Goal: Information Seeking & Learning: Learn about a topic

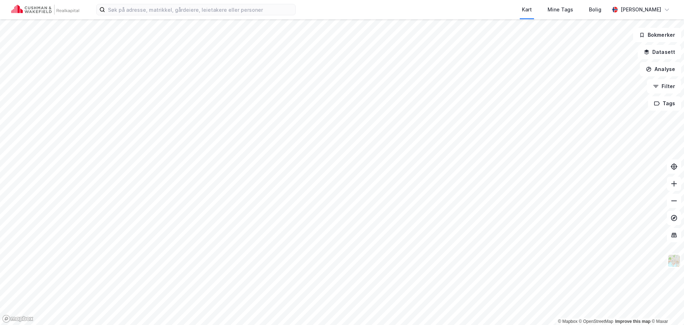
click at [263, 18] on div "Kart Mine Tags [PERSON_NAME] © Mapbox © OpenStreetMap Improve this map © Maxar …" at bounding box center [342, 162] width 684 height 325
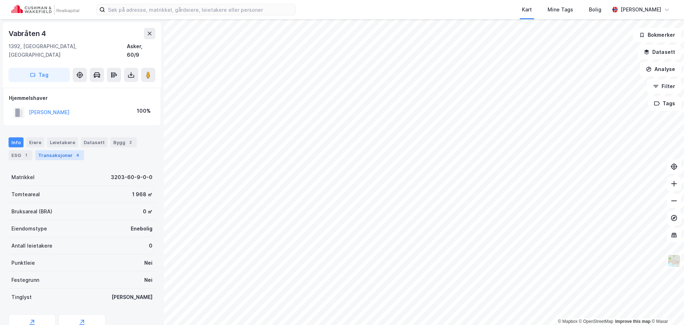
click at [55, 150] on div "Transaksjoner 4" at bounding box center [59, 155] width 49 height 10
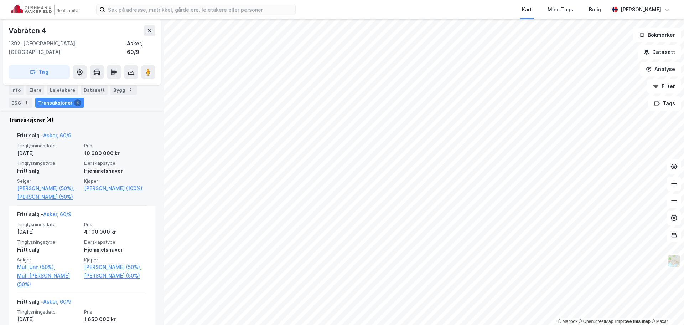
scroll to position [178, 0]
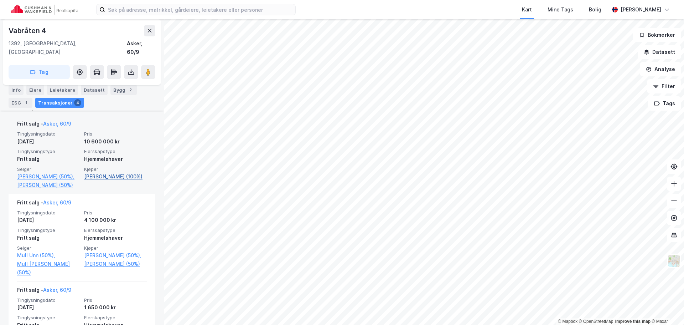
click at [115, 172] on link "[PERSON_NAME] (100%)" at bounding box center [115, 176] width 63 height 9
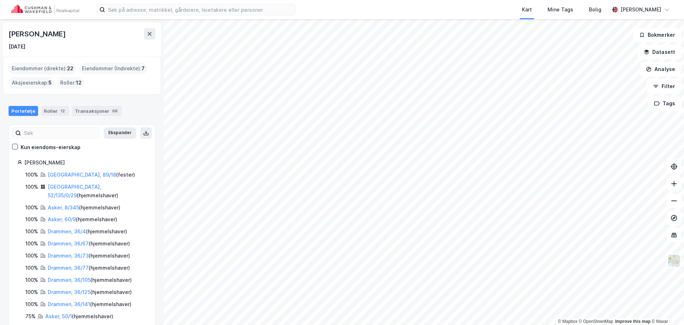
scroll to position [20, 0]
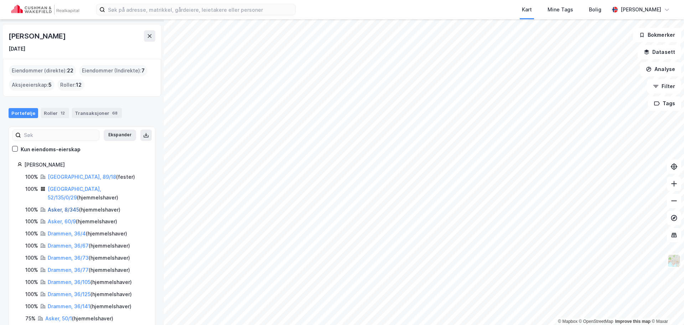
click at [57, 206] on link "Asker, 8/345" at bounding box center [63, 209] width 31 height 6
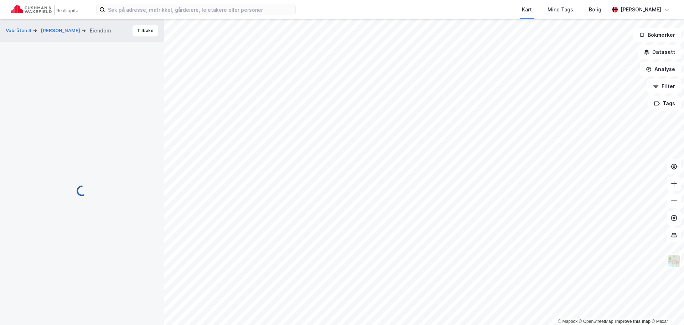
scroll to position [49, 0]
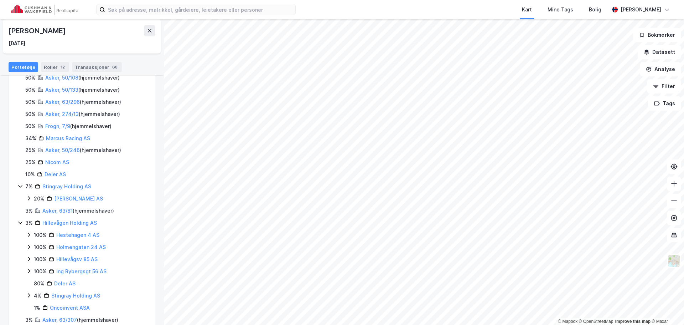
scroll to position [305, 0]
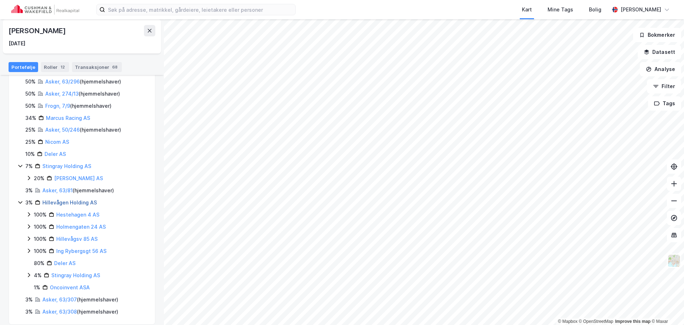
click at [59, 199] on link "Hillevågen Holding AS" at bounding box center [69, 202] width 55 height 6
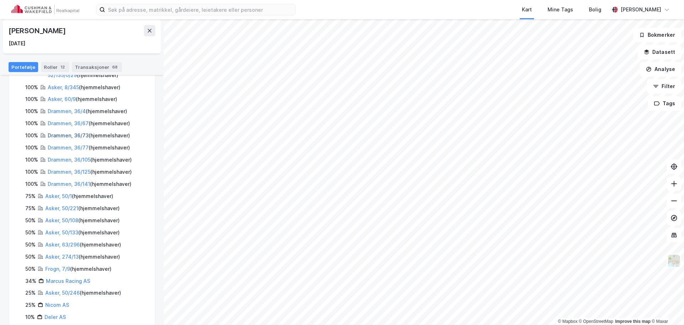
scroll to position [178, 0]
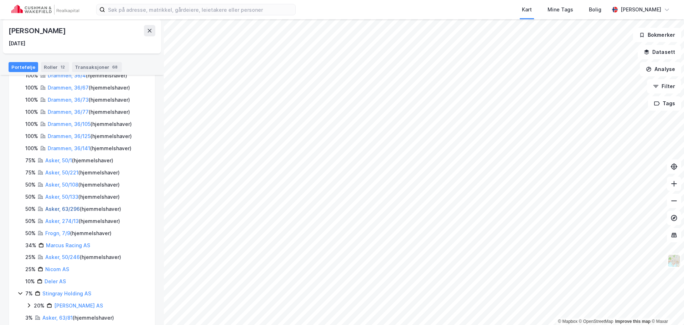
click at [55, 206] on link "Asker, 63/296" at bounding box center [62, 209] width 35 height 6
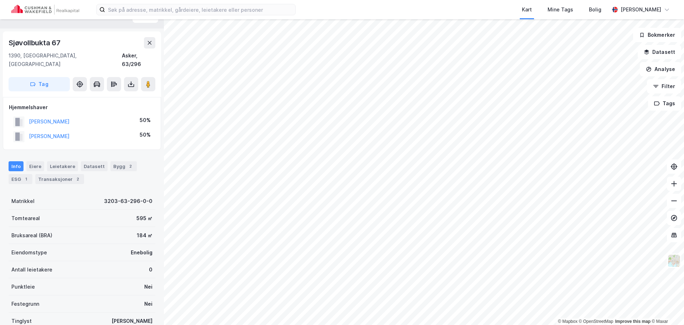
scroll to position [13, 0]
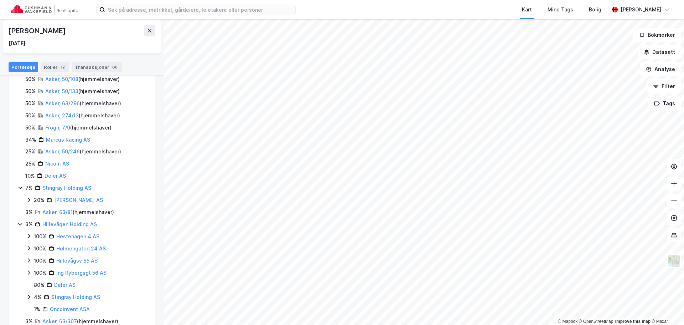
scroll to position [285, 0]
click at [57, 111] on link "Asker, 274/13" at bounding box center [61, 114] width 33 height 6
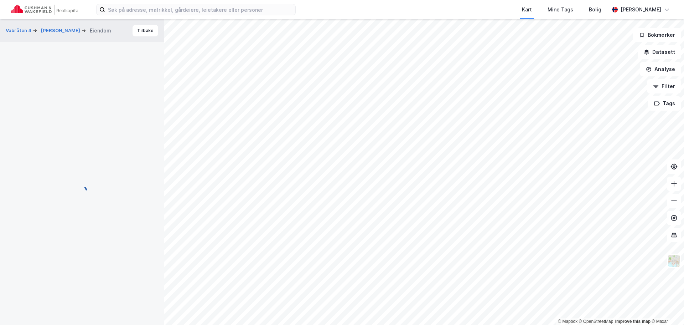
scroll to position [13, 0]
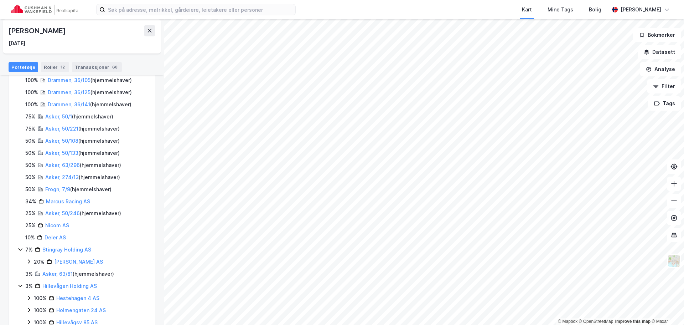
scroll to position [249, 0]
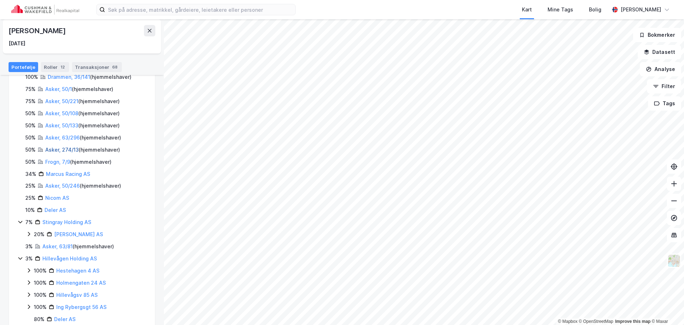
click at [59, 146] on link "Asker, 274/13" at bounding box center [61, 149] width 33 height 6
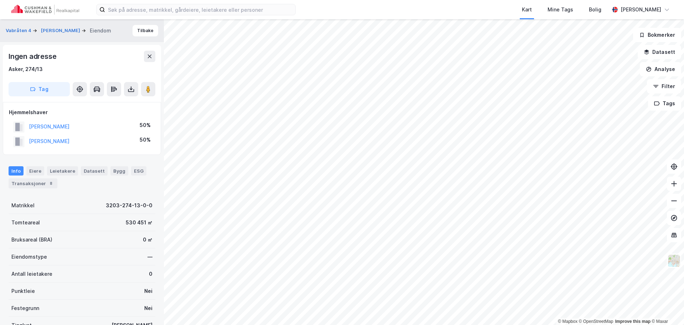
scroll to position [13, 0]
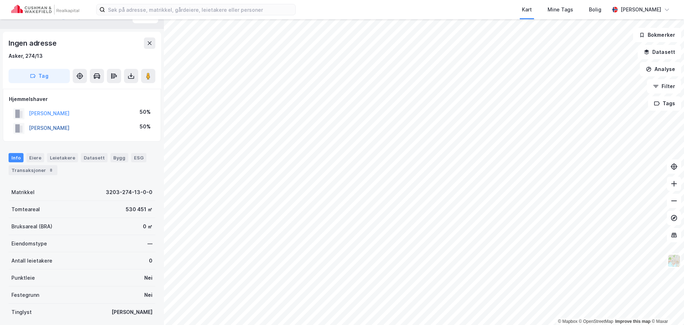
click at [0, 0] on button "[PERSON_NAME]" at bounding box center [0, 0] width 0 height 0
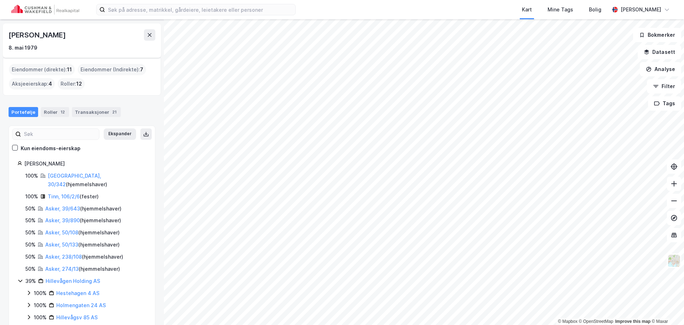
scroll to position [17, 0]
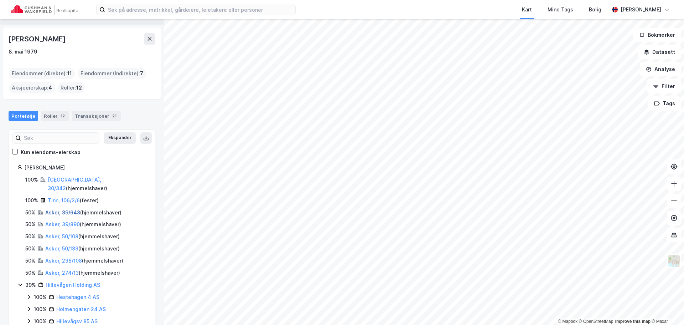
click at [56, 209] on link "Asker, 39/643" at bounding box center [62, 212] width 35 height 6
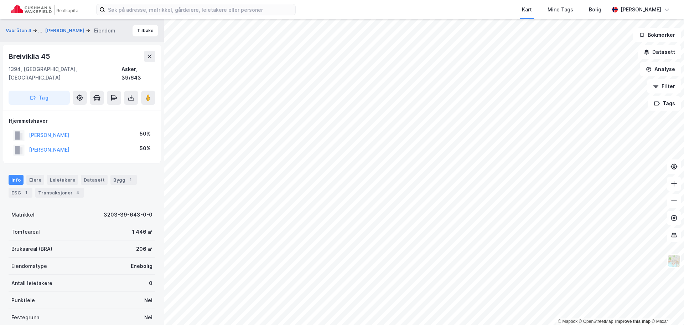
click at [107, 181] on div "Info [PERSON_NAME] Datasett Bygg 1 ESG 1 Transaksjoner 4" at bounding box center [82, 186] width 147 height 23
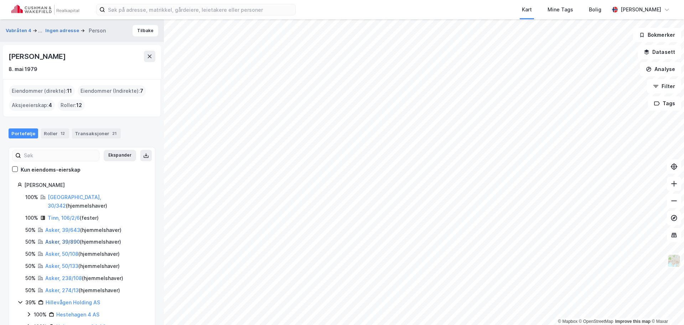
click at [59, 238] on link "Asker, 39/890" at bounding box center [62, 241] width 35 height 6
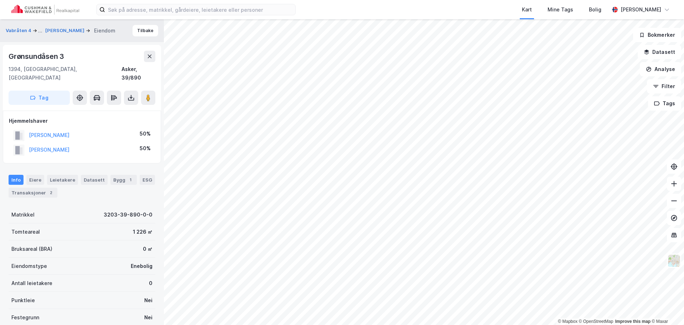
scroll to position [1, 0]
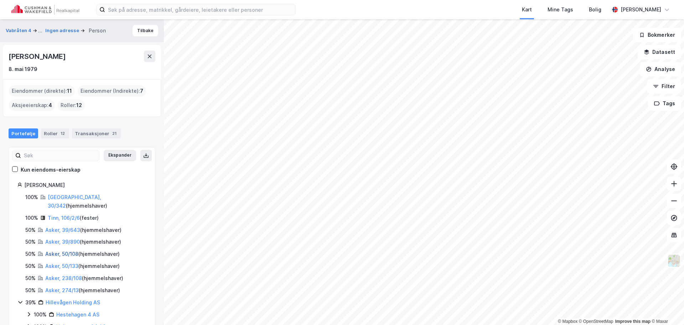
click at [61, 250] on link "Asker, 50/108" at bounding box center [61, 253] width 33 height 6
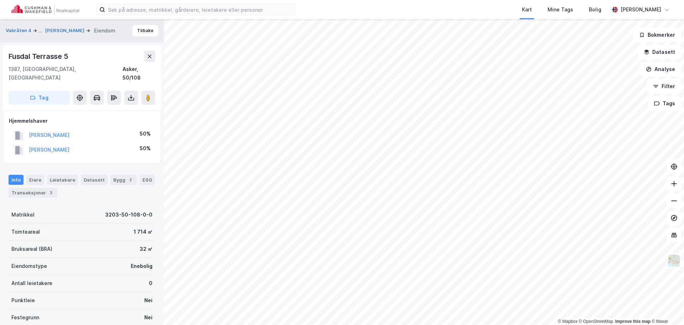
scroll to position [1, 0]
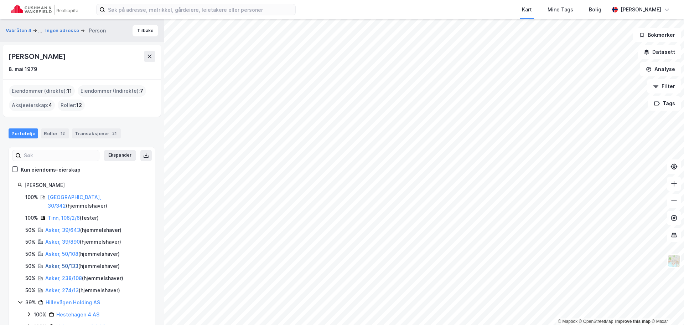
click at [57, 263] on link "Asker, 50/133" at bounding box center [61, 266] width 33 height 6
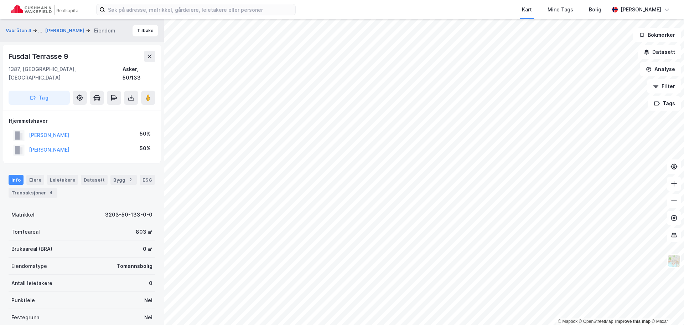
scroll to position [1, 0]
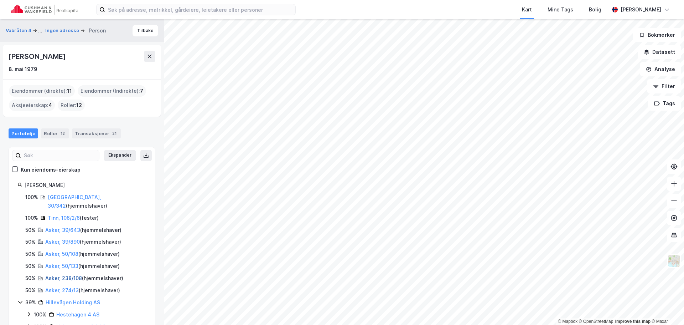
click at [57, 275] on link "Asker, 238/108" at bounding box center [63, 278] width 37 height 6
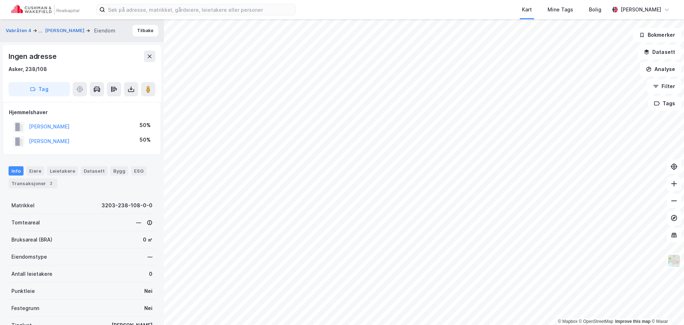
scroll to position [1, 0]
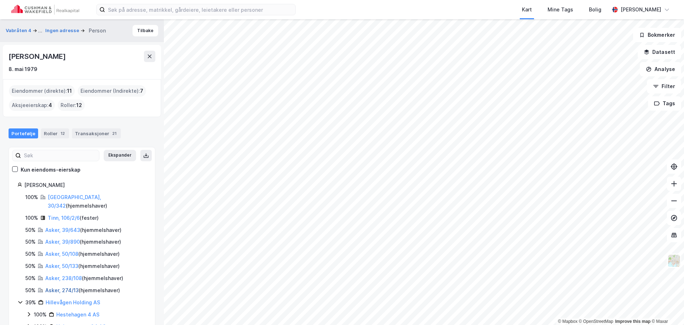
click at [58, 287] on link "Asker, 274/13" at bounding box center [61, 290] width 33 height 6
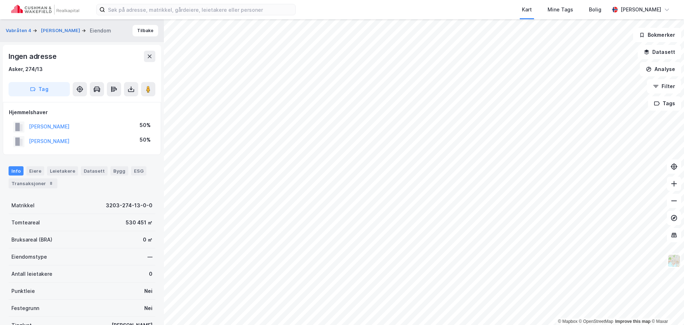
scroll to position [1, 0]
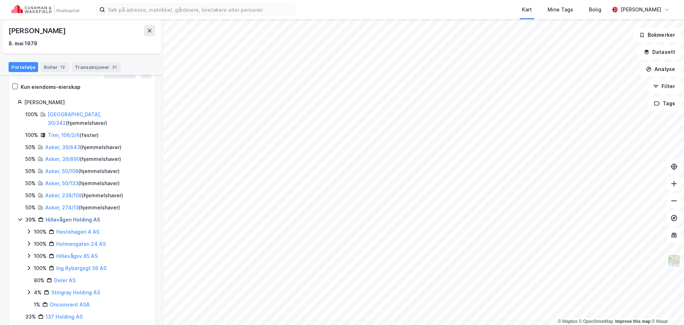
scroll to position [71, 0]
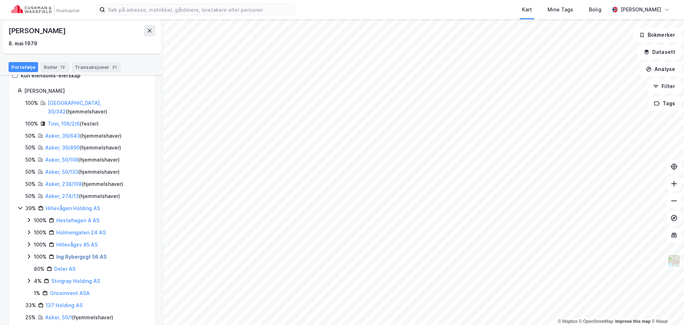
click at [74, 253] on link "Ing Rybergsgt 56 AS" at bounding box center [81, 256] width 50 height 6
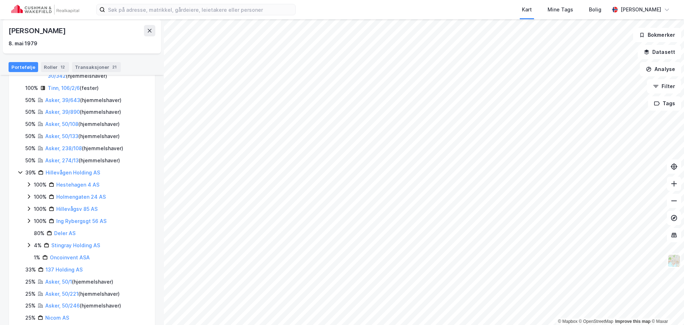
scroll to position [137, 0]
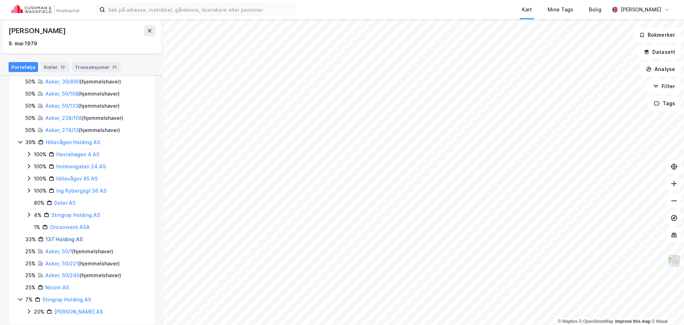
click at [67, 236] on link "137 Holding AS" at bounding box center [64, 239] width 37 height 6
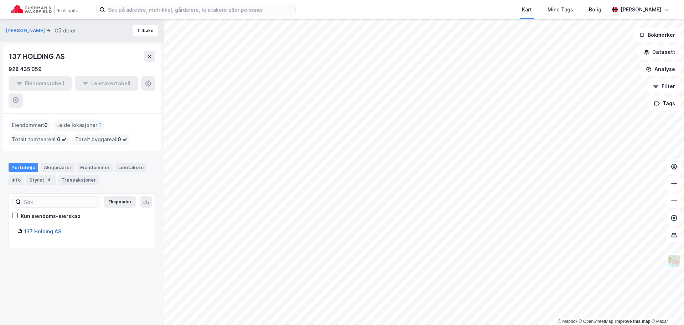
click at [52, 228] on link "137 Holding AS" at bounding box center [42, 231] width 37 height 6
click at [53, 162] on div "Aksjonærer" at bounding box center [57, 166] width 33 height 9
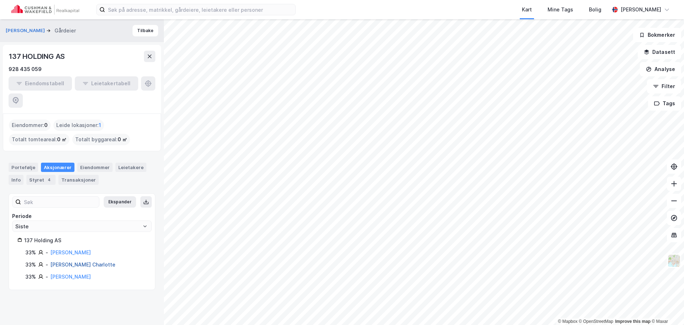
click at [62, 261] on link "[PERSON_NAME] Charlotte" at bounding box center [82, 264] width 65 height 6
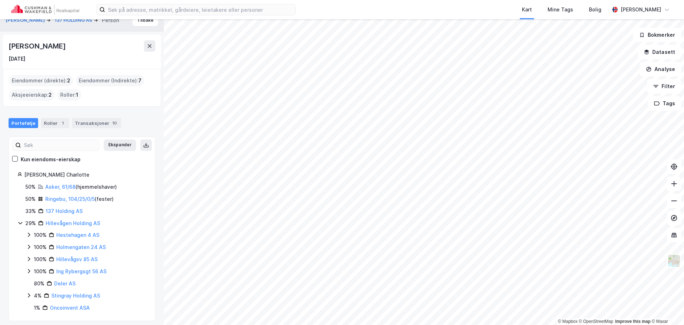
scroll to position [15, 0]
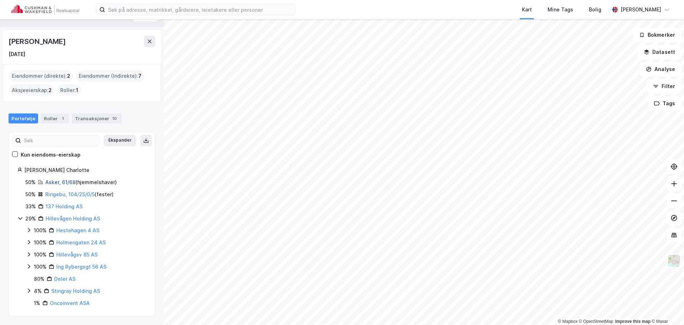
click at [69, 185] on link "Asker, 61/68" at bounding box center [60, 182] width 30 height 6
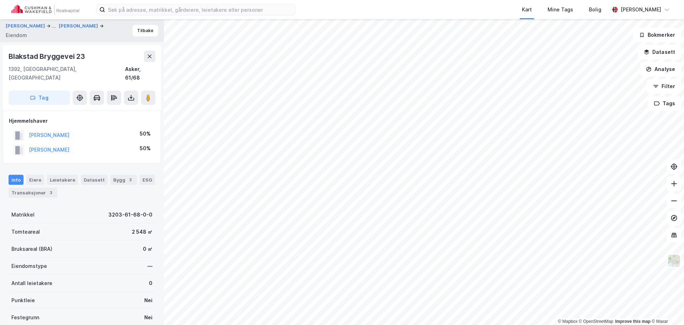
scroll to position [1, 0]
click at [0, 0] on button "[PERSON_NAME]" at bounding box center [0, 0] width 0 height 0
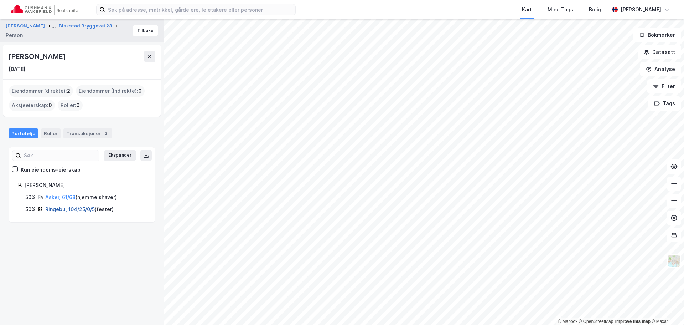
click at [73, 210] on link "Ringebu, 104/25/0/5" at bounding box center [70, 209] width 50 height 6
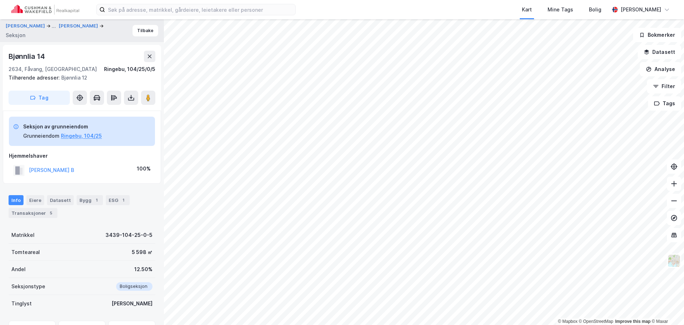
scroll to position [1, 0]
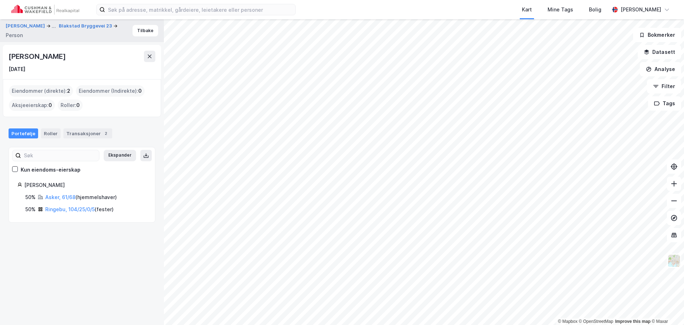
drag, startPoint x: 64, startPoint y: 54, endPoint x: 7, endPoint y: 56, distance: 56.7
click at [7, 56] on div "[PERSON_NAME] [DATE]" at bounding box center [82, 62] width 158 height 34
copy div "[PERSON_NAME]"
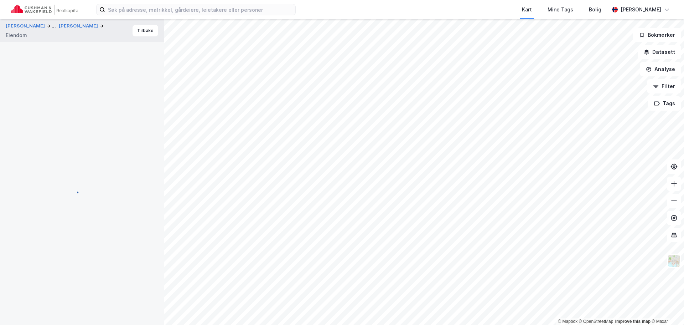
scroll to position [1, 0]
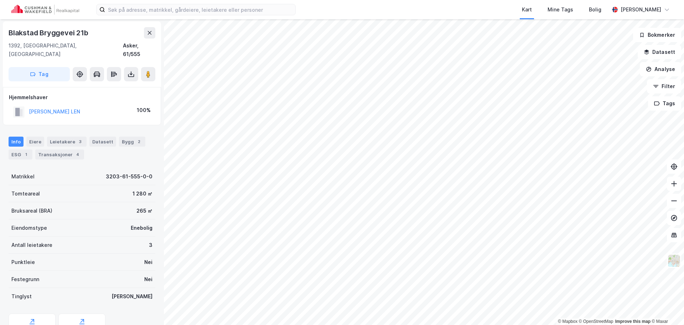
scroll to position [1, 0]
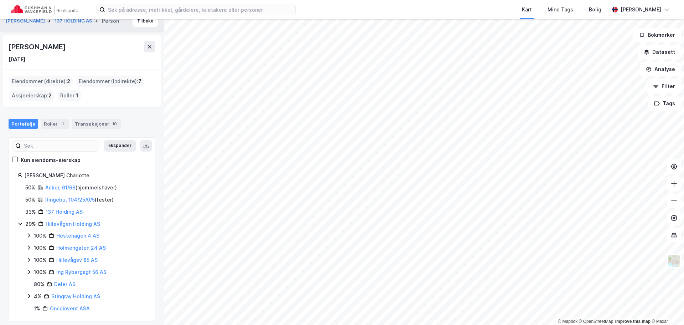
scroll to position [15, 0]
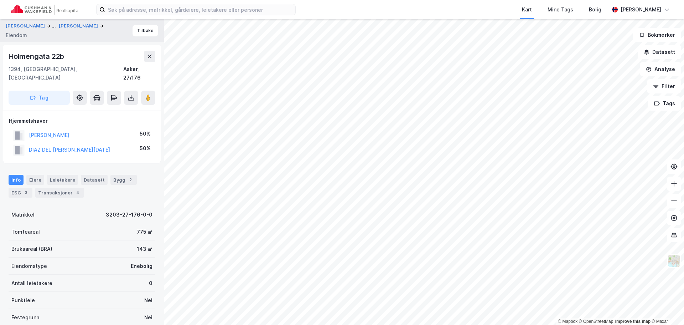
scroll to position [1, 0]
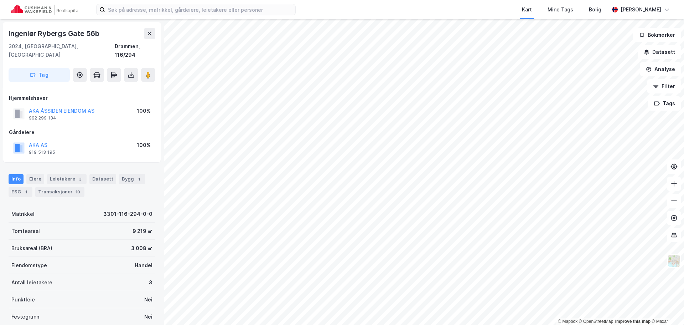
scroll to position [1, 0]
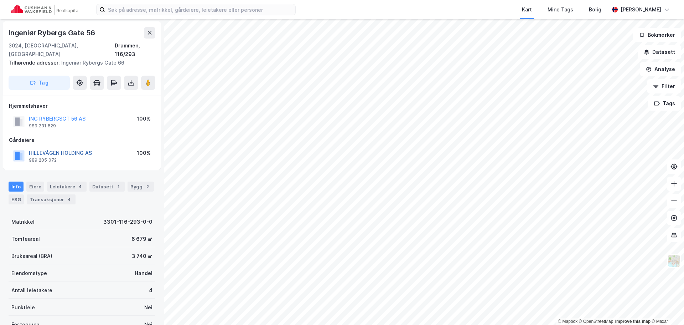
click at [0, 0] on button "HILLEVÅGEN HOLDING AS" at bounding box center [0, 0] width 0 height 0
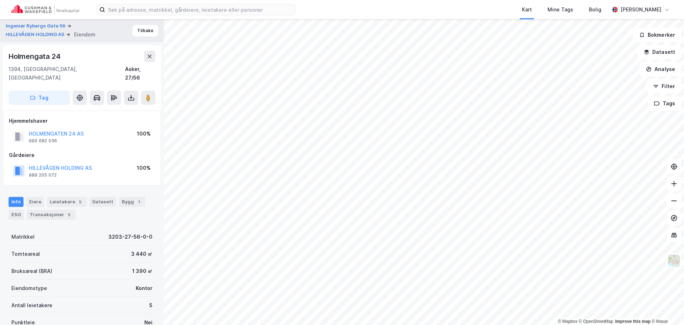
scroll to position [1, 0]
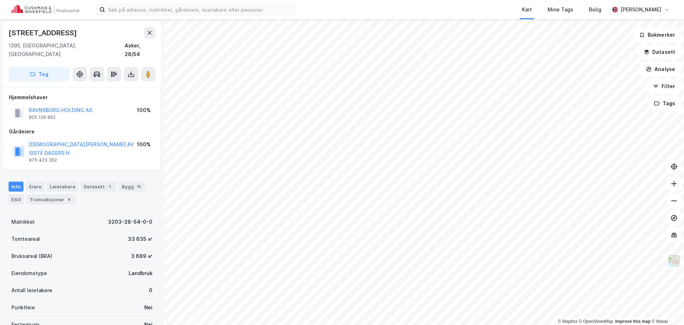
scroll to position [1, 0]
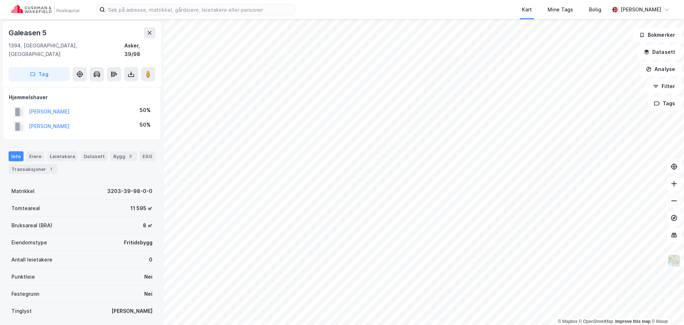
scroll to position [1, 0]
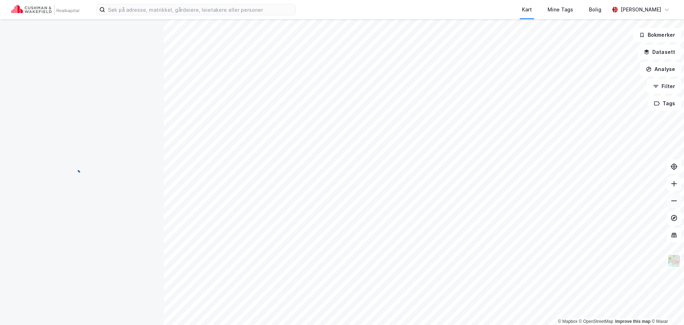
scroll to position [1, 0]
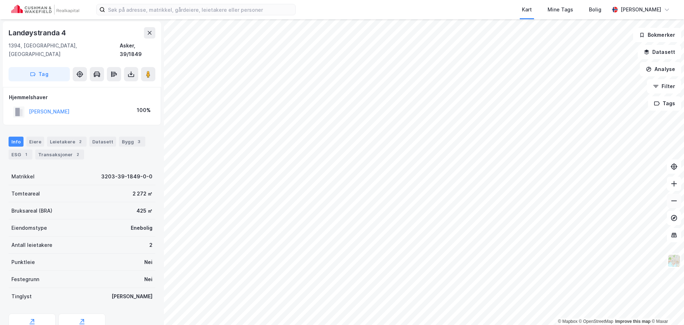
scroll to position [1, 0]
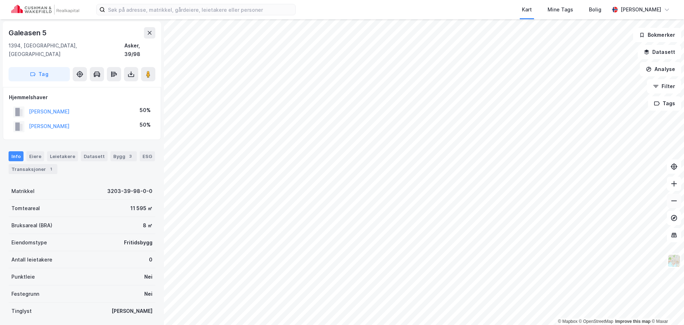
scroll to position [1, 0]
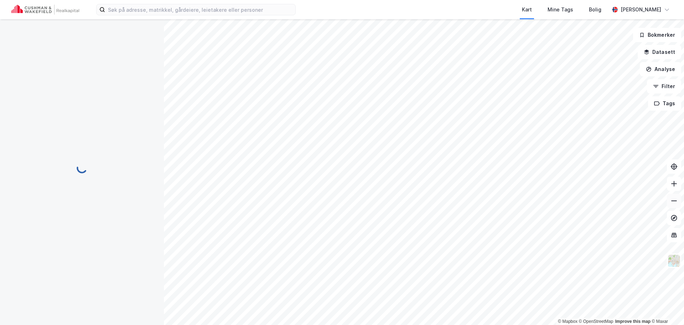
scroll to position [1, 0]
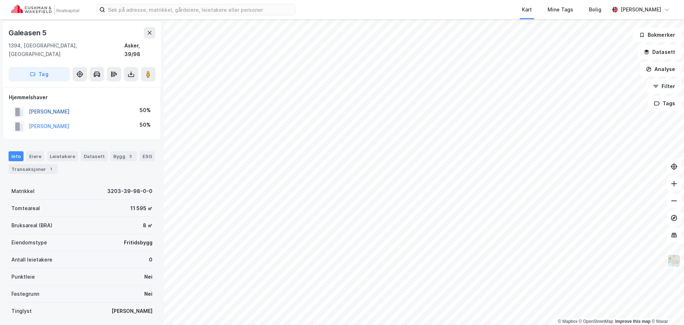
click at [0, 0] on button "[PERSON_NAME]" at bounding box center [0, 0] width 0 height 0
